Goal: Navigation & Orientation: Find specific page/section

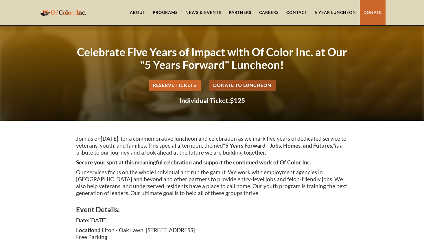
scroll to position [481, 0]
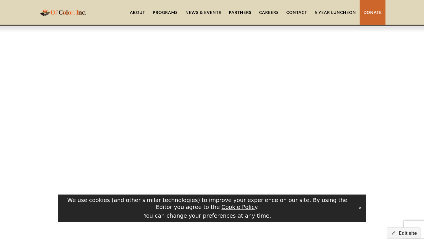
click at [139, 12] on link "About" at bounding box center [137, 12] width 23 height 25
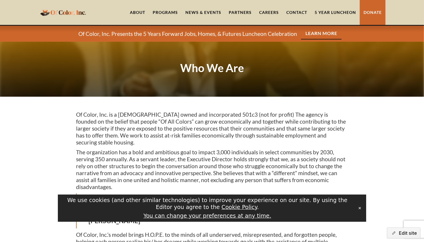
click at [362, 207] on button "✕" at bounding box center [360, 208] width 8 height 9
